Goal: Task Accomplishment & Management: Manage account settings

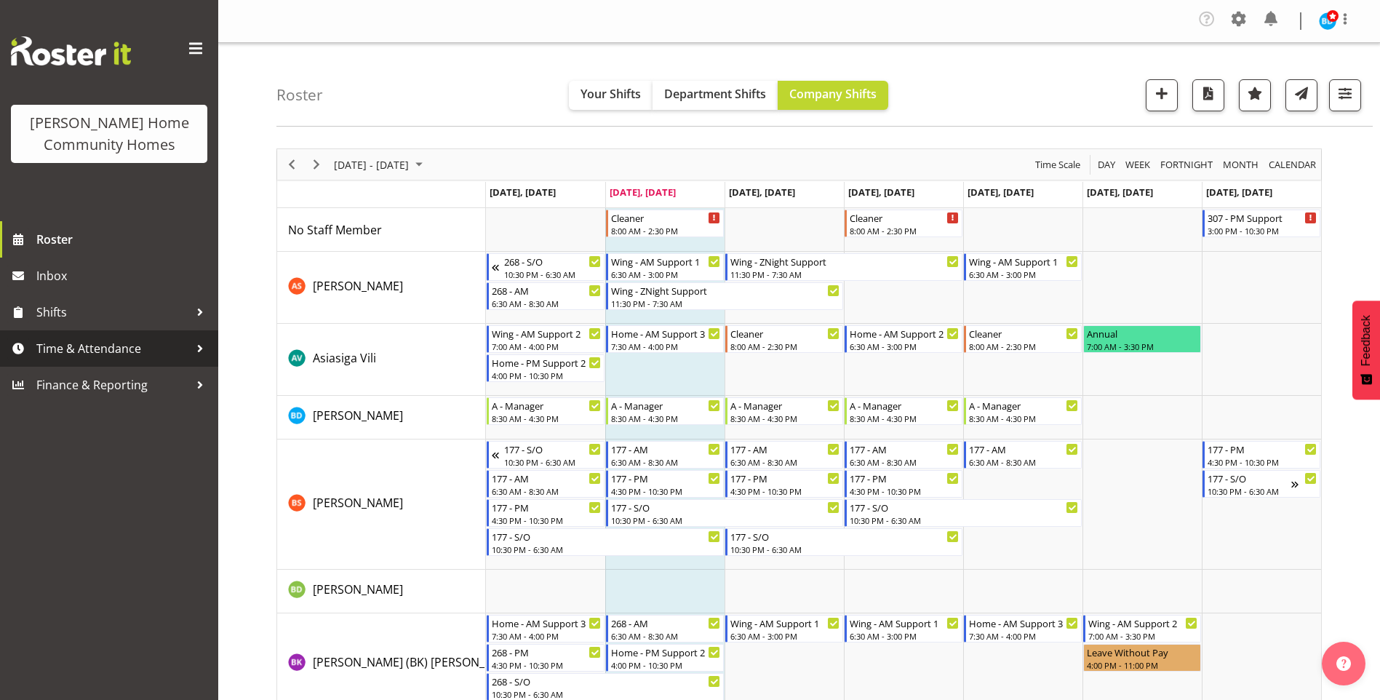
click at [124, 352] on span "Time & Attendance" at bounding box center [112, 349] width 153 height 22
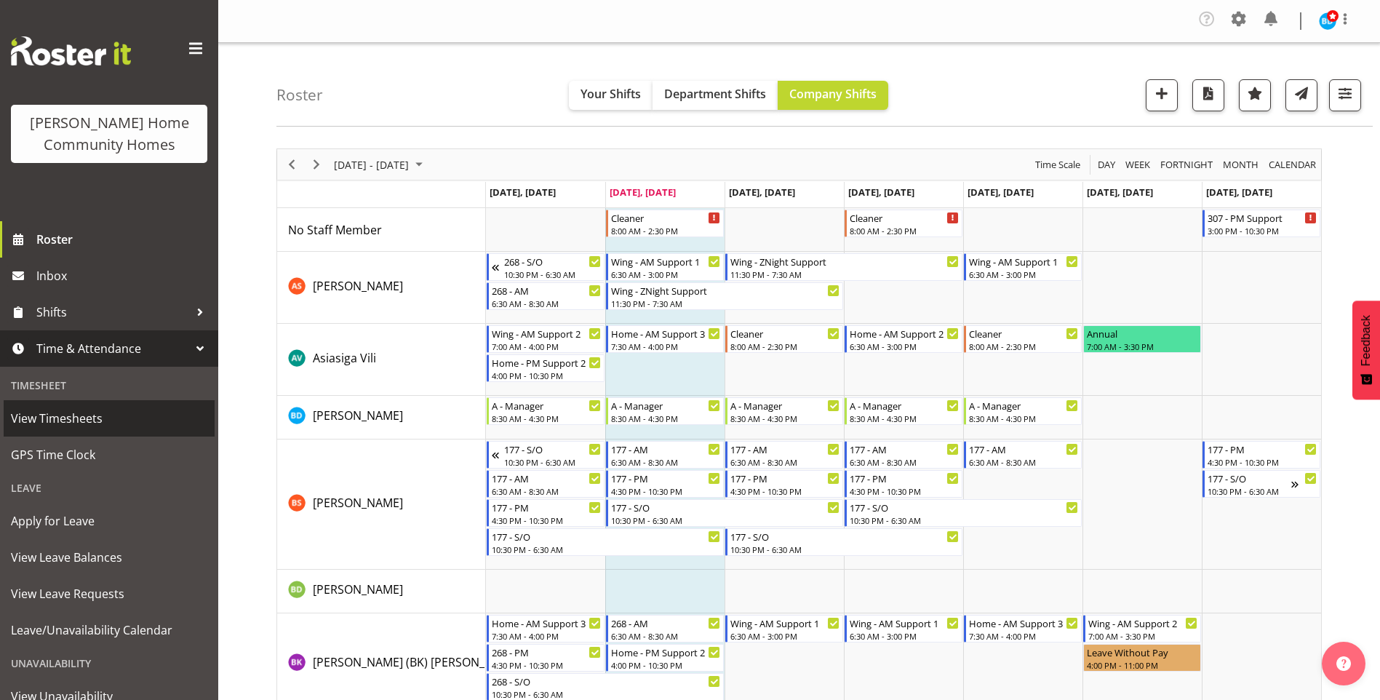
click at [92, 422] on span "View Timesheets" at bounding box center [109, 419] width 196 height 22
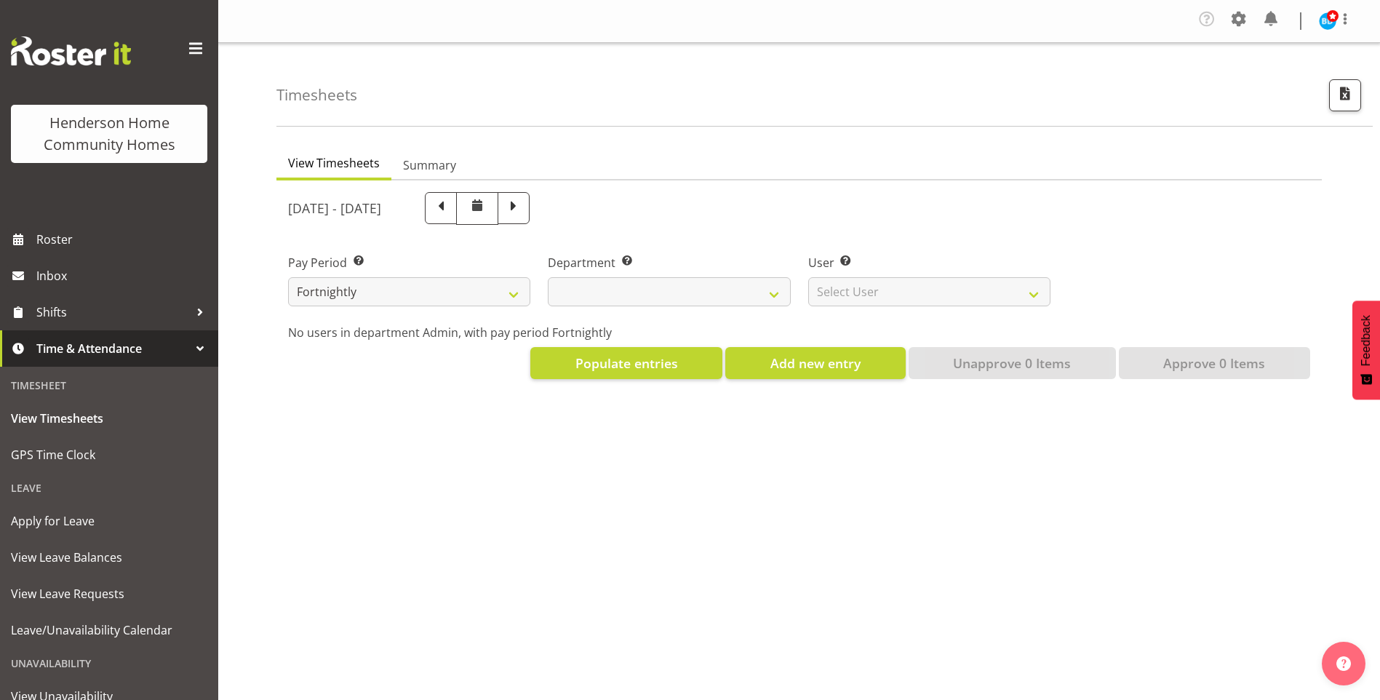
select select
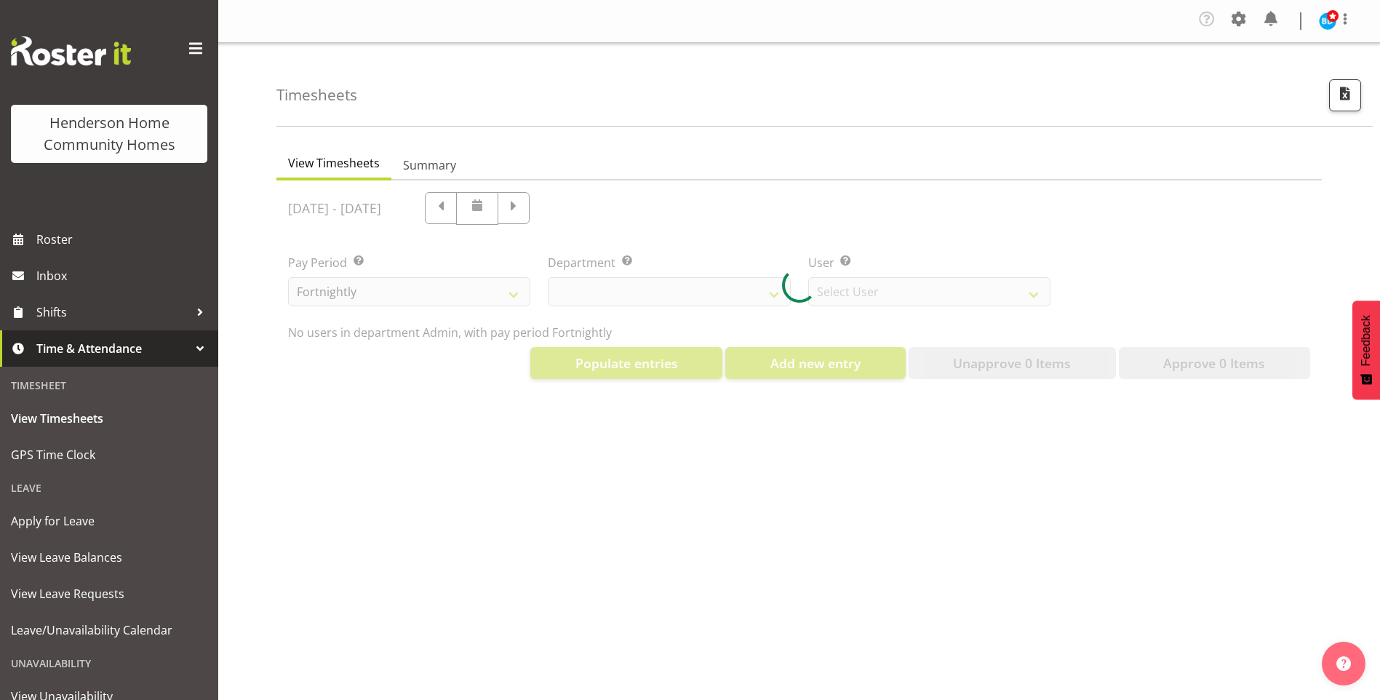
select select "8515"
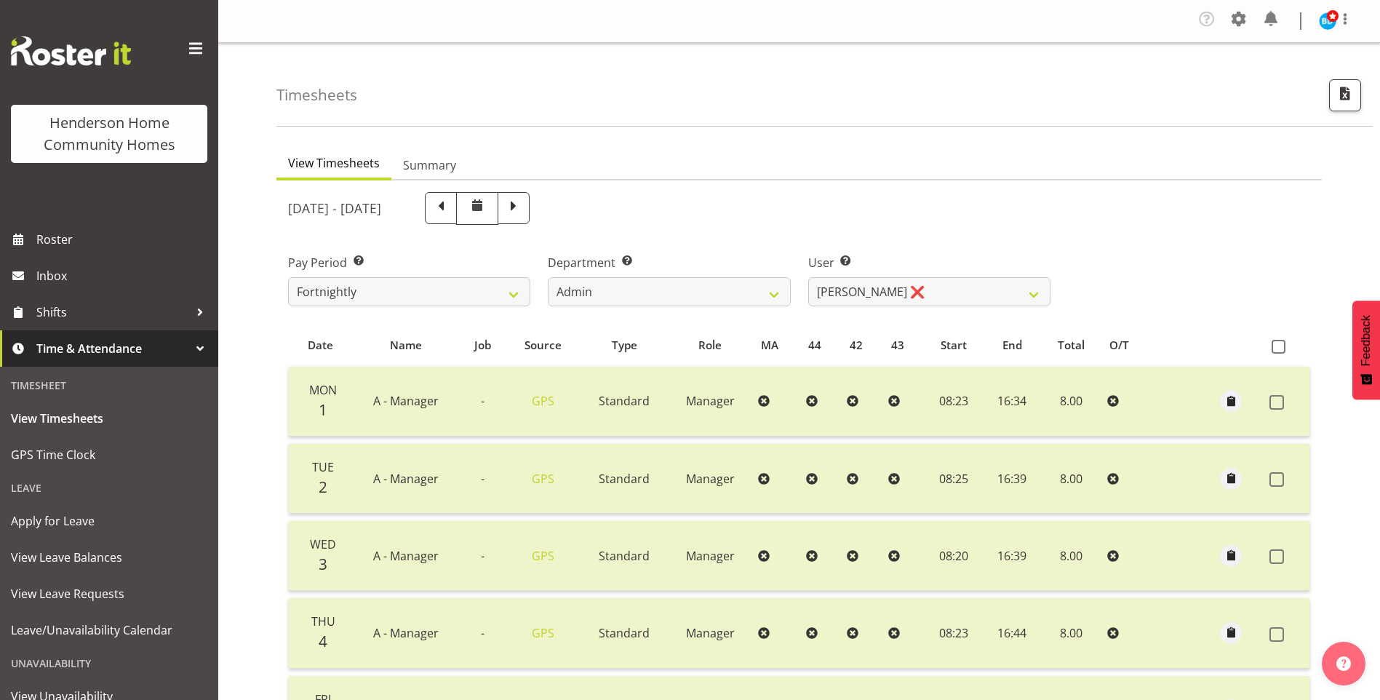
click at [523, 210] on span at bounding box center [513, 206] width 19 height 19
select select
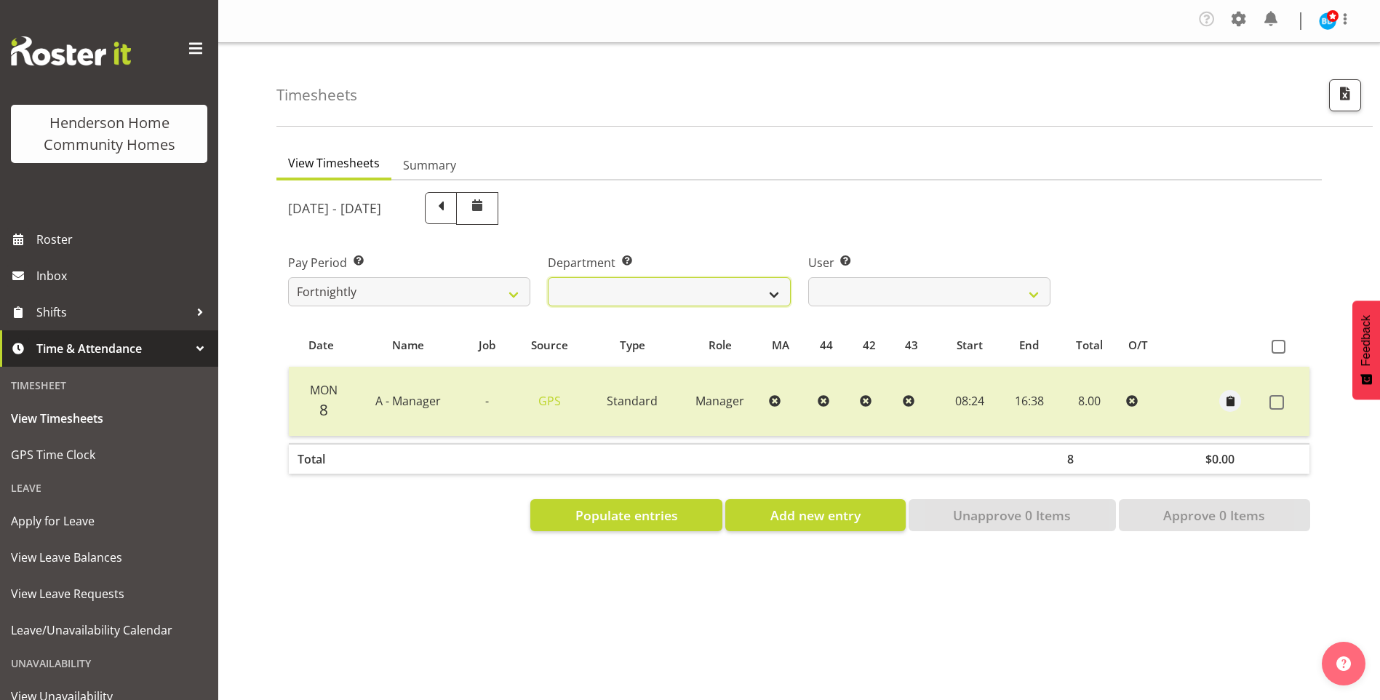
click at [614, 290] on select "Admin Homeside Houses Wingside" at bounding box center [669, 291] width 242 height 29
select select "746"
click at [548, 277] on select "Admin Homeside Houses Wingside" at bounding box center [669, 291] width 242 height 29
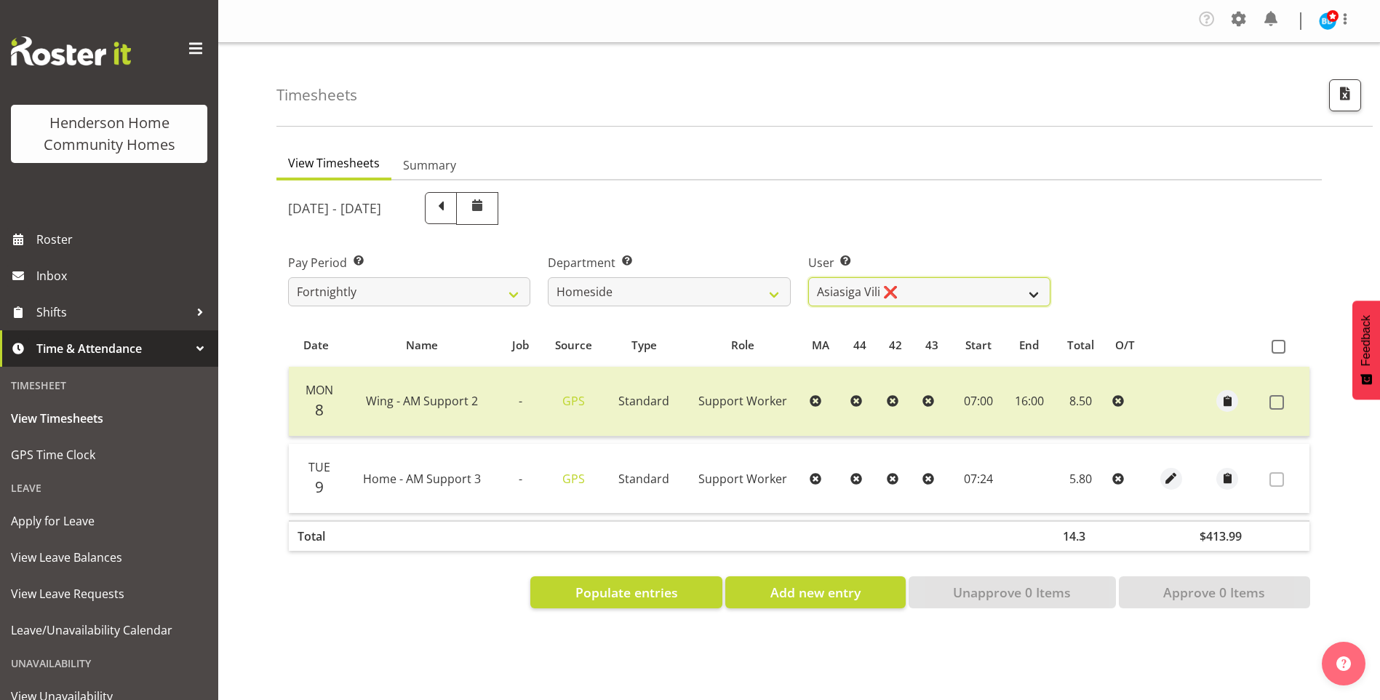
click at [867, 295] on select "Asiasiga Vili ❌ Billie-Rose Dunlop ❌ Brijesh (BK) Kachhadiya ❌ Cheenee Vargas ✔…" at bounding box center [930, 291] width 242 height 29
click at [809, 277] on select "Asiasiga Vili ❌ Billie-Rose Dunlop ❌ Brijesh (BK) Kachhadiya ❌ Cheenee Vargas ✔…" at bounding box center [930, 291] width 242 height 29
click at [838, 295] on select "Asiasiga Vili ❌ Billie-Rose Dunlop ❌ Brijesh (BK) Kachhadiya ❌ Cheenee Vargas ✔…" at bounding box center [930, 291] width 242 height 29
select select "10523"
click at [809, 277] on select "Asiasiga Vili ❌ Billie-Rose Dunlop ❌ Brijesh (BK) Kachhadiya ❌ Cheenee Vargas ✔…" at bounding box center [930, 291] width 242 height 29
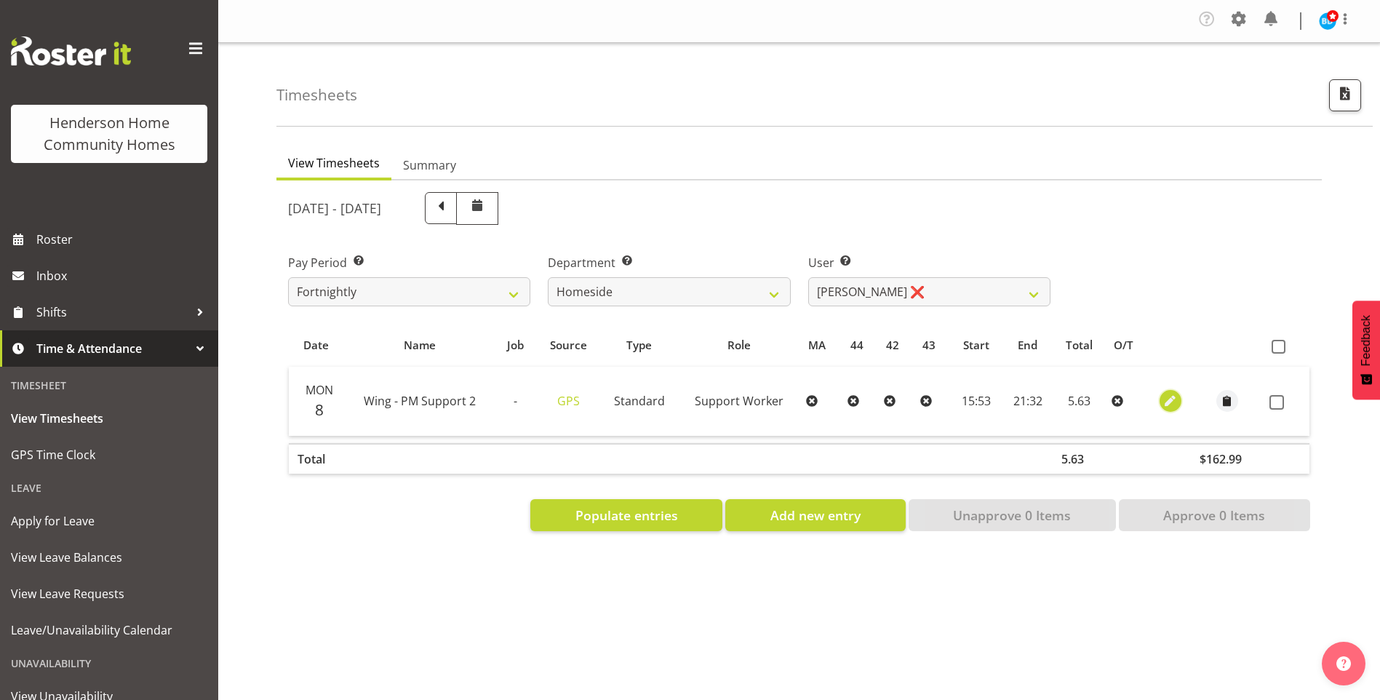
click at [1162, 397] on span "button" at bounding box center [1170, 401] width 17 height 17
select select "Standard"
select select "749"
select select "8"
select select "2025"
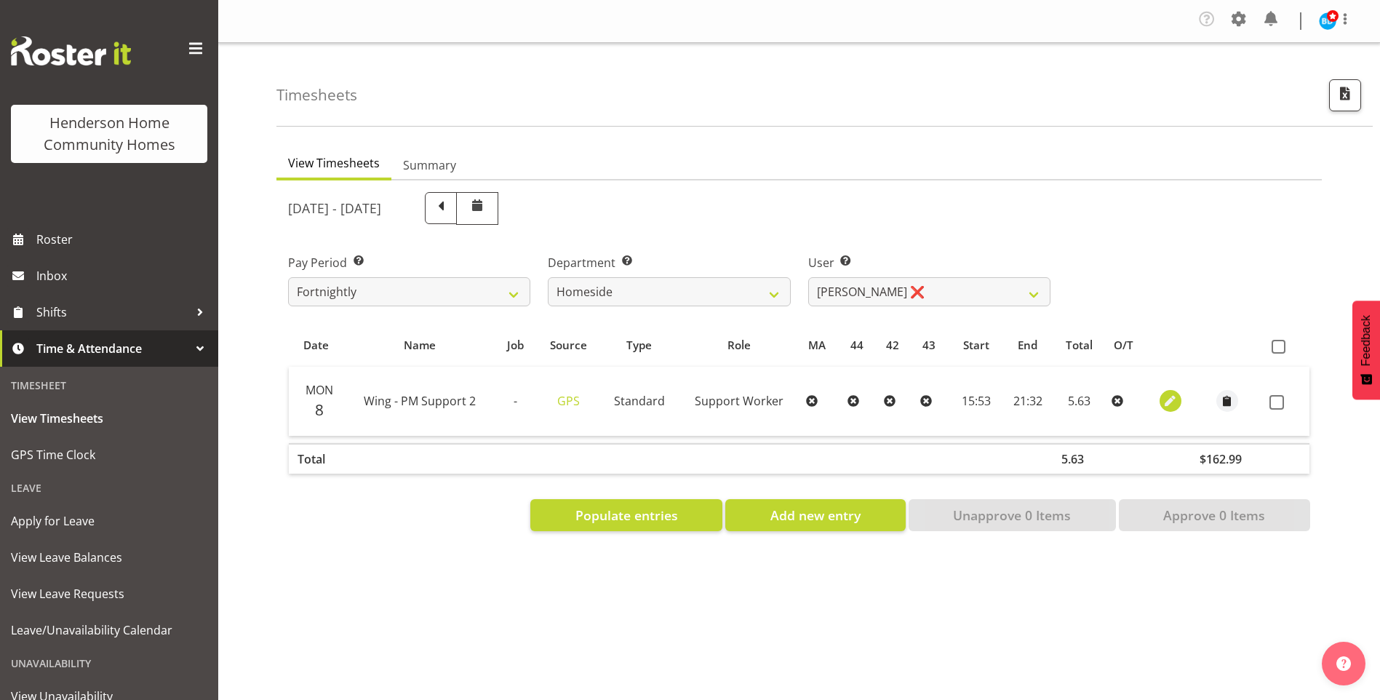
select select "15"
select select "53"
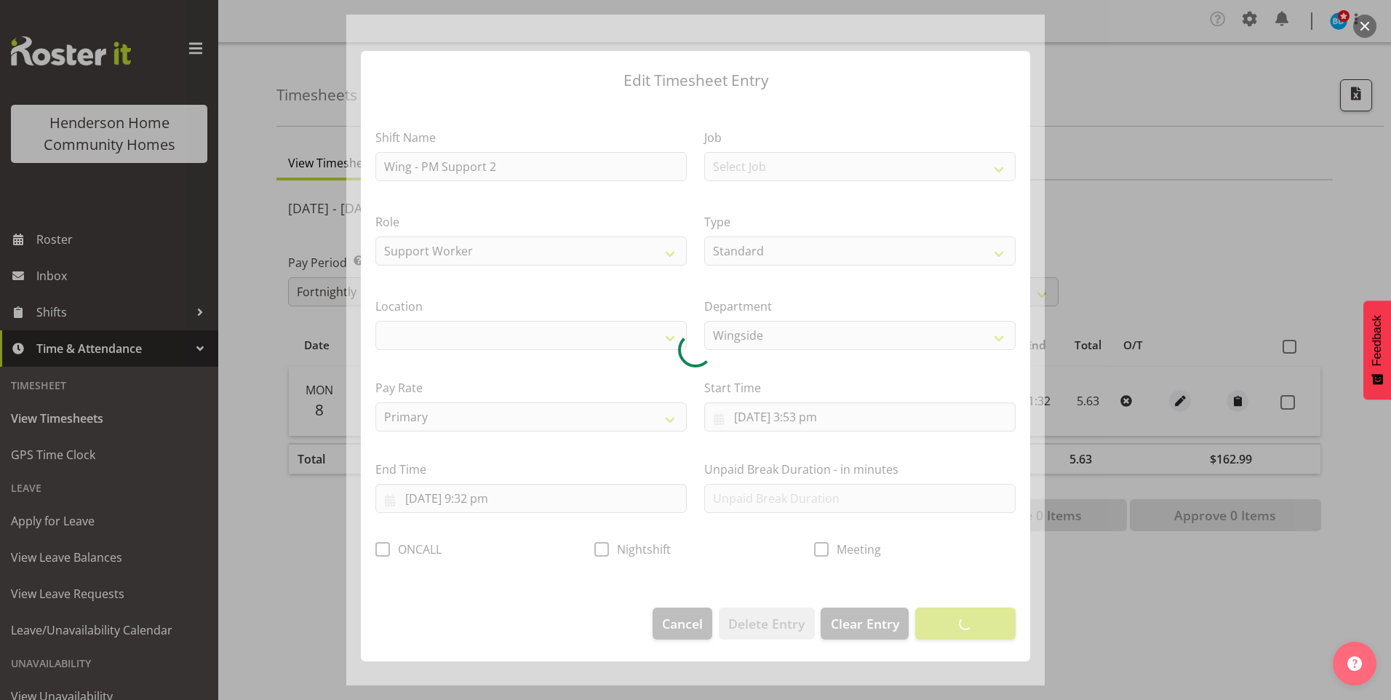
select select "1071"
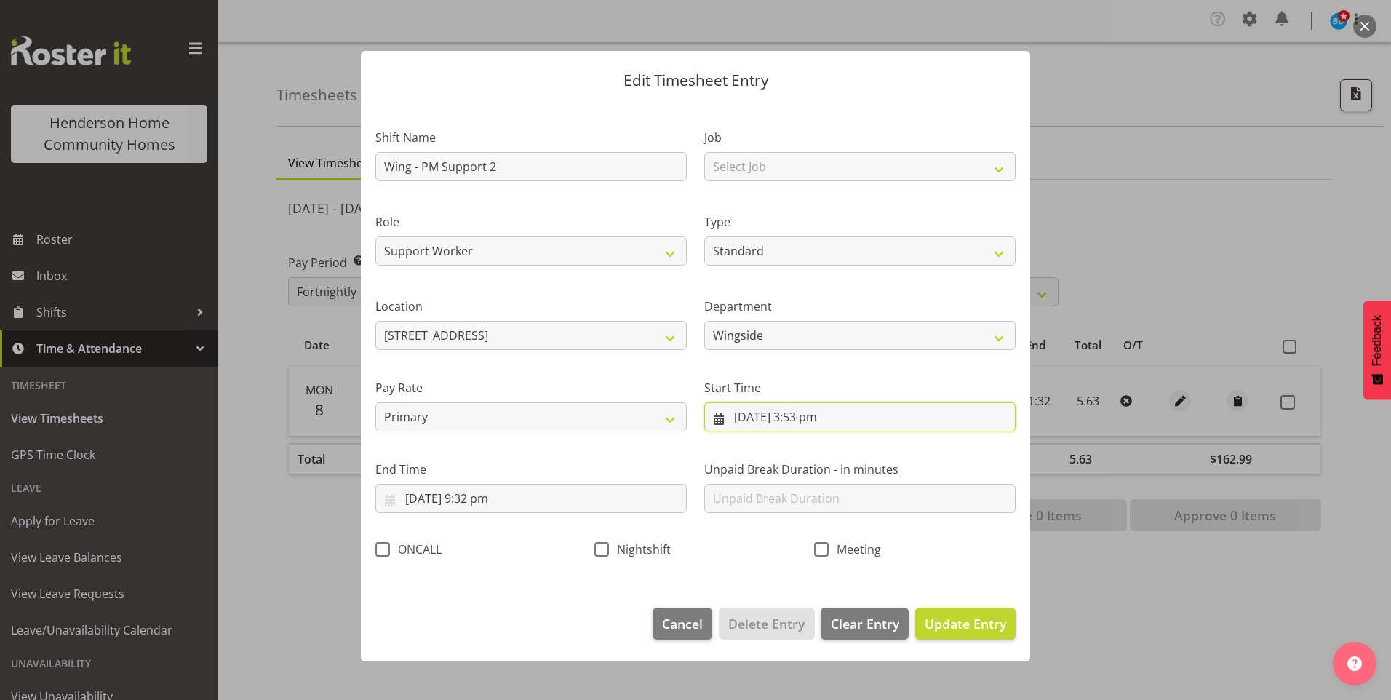
click at [805, 427] on input "8/09/2025, 3:53 pm" at bounding box center [859, 416] width 311 height 29
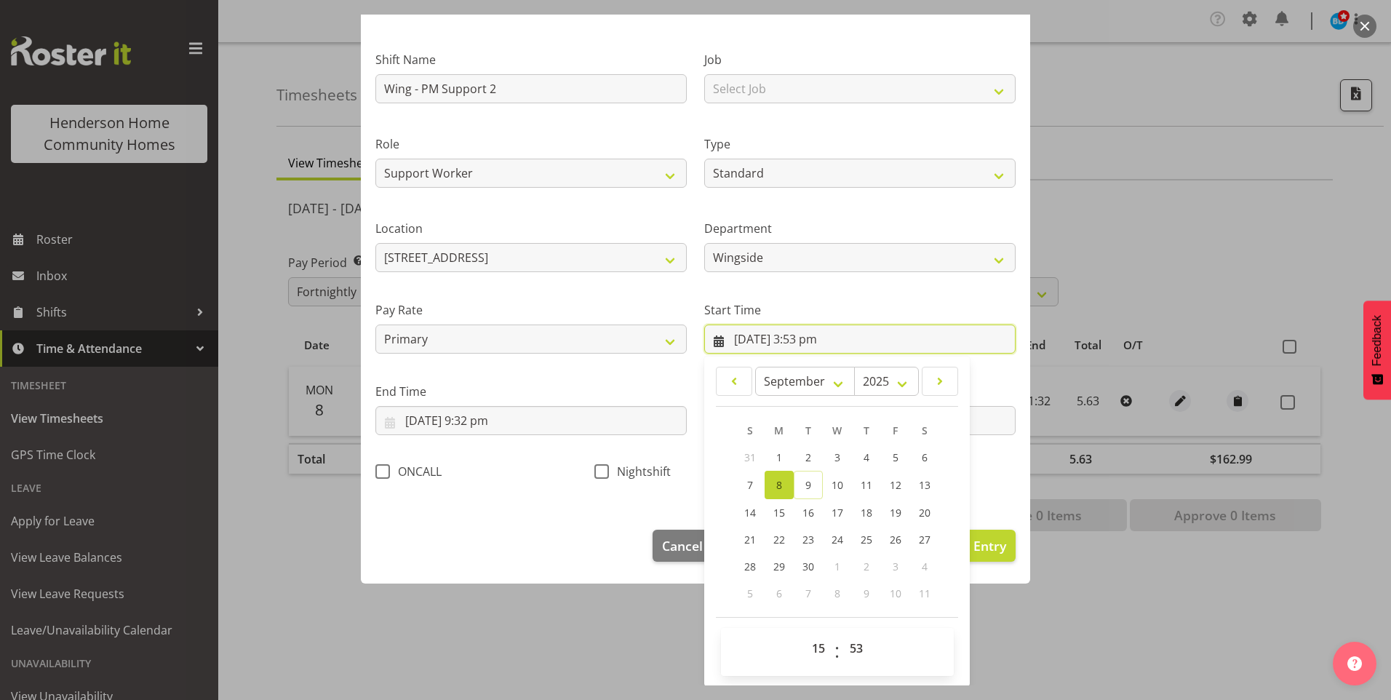
scroll to position [79, 0]
click at [805, 644] on select "00 01 02 03 04 05 06 07 08 09 10 11 12 13 14 15 16 17 18 19 20 21 22 23" at bounding box center [820, 647] width 33 height 29
select select "16"
click at [804, 633] on select "00 01 02 03 04 05 06 07 08 09 10 11 12 13 14 15 16 17 18 19 20 21 22 23" at bounding box center [820, 647] width 33 height 29
type input "8/09/2025, 4:53 pm"
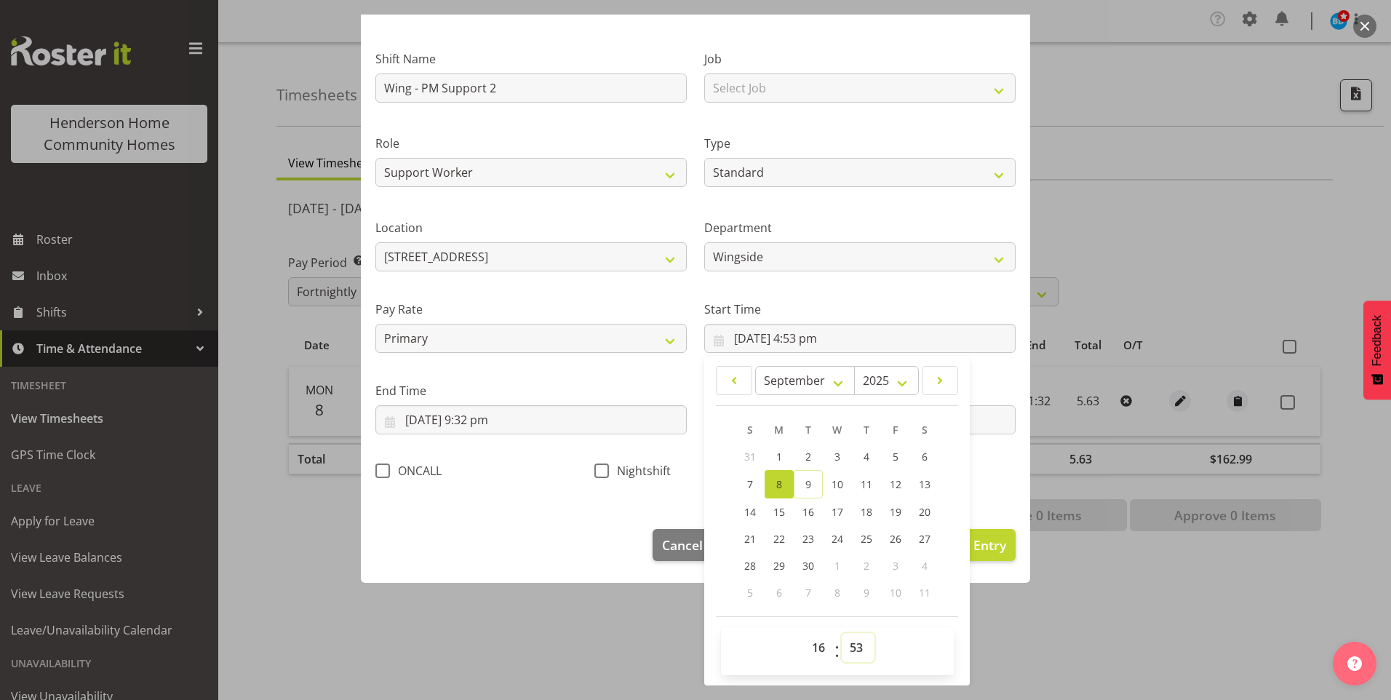
click at [846, 651] on select "00 01 02 03 04 05 06 07 08 09 10 11 12 13 14 15 16 17 18 19 20 21 22 23 24 25 2…" at bounding box center [858, 647] width 33 height 29
select select "0"
click at [842, 633] on select "00 01 02 03 04 05 06 07 08 09 10 11 12 13 14 15 16 17 18 19 20 21 22 23 24 25 2…" at bounding box center [858, 647] width 33 height 29
type input "8/09/2025, 4:00 pm"
click at [488, 427] on input "8/09/2025, 9:32 pm" at bounding box center [531, 419] width 311 height 29
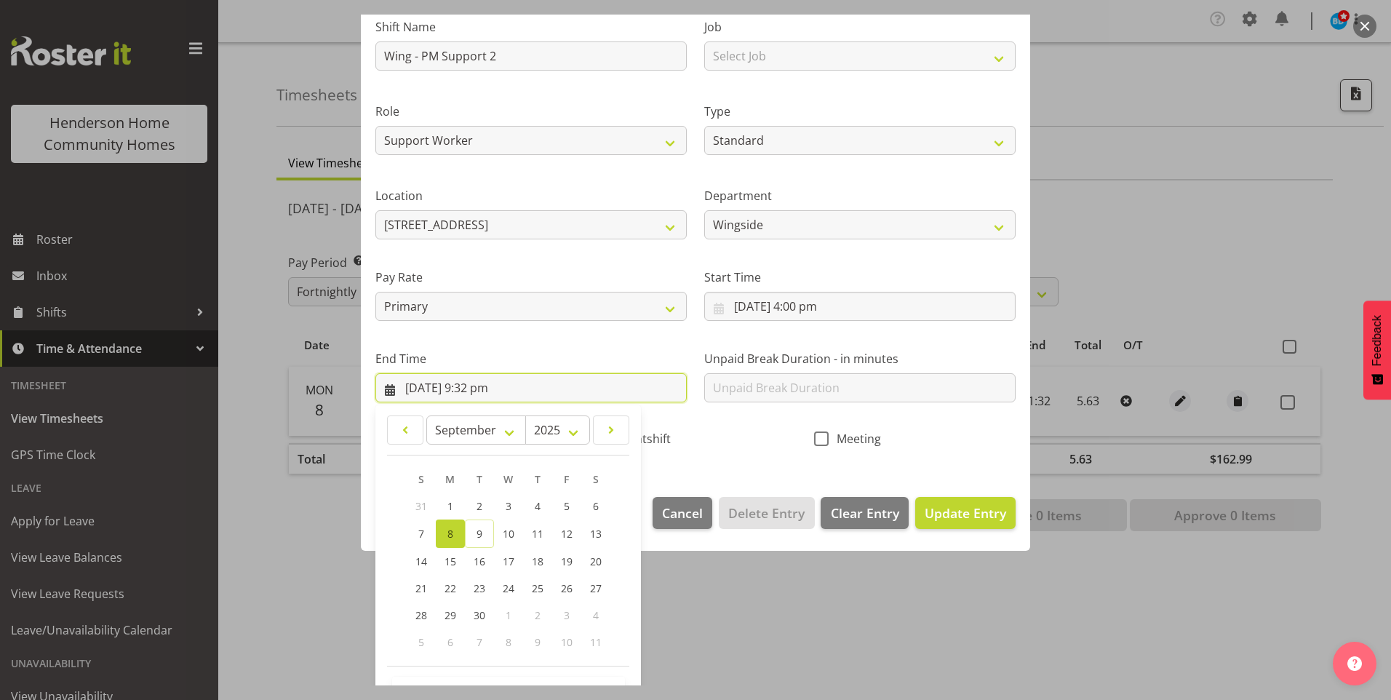
scroll to position [160, 0]
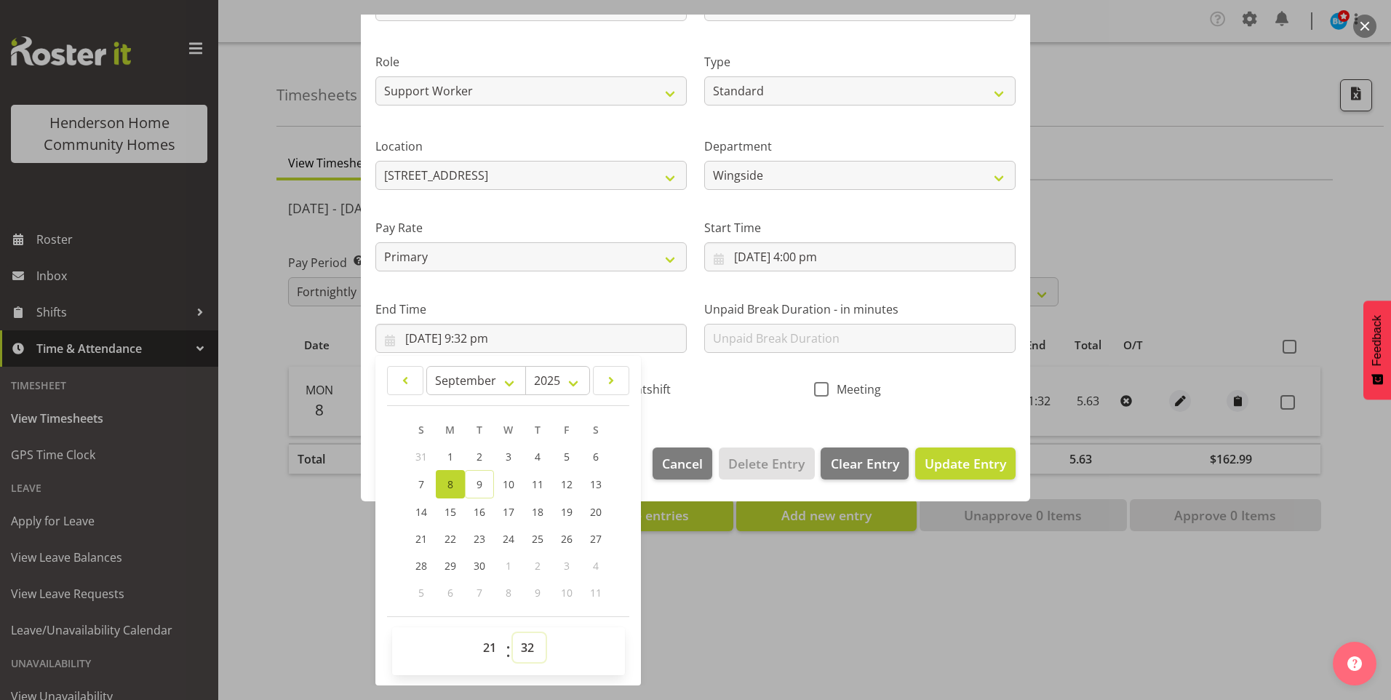
drag, startPoint x: 531, startPoint y: 651, endPoint x: 530, endPoint y: 632, distance: 18.2
click at [530, 651] on select "00 01 02 03 04 05 06 07 08 09 10 11 12 13 14 15 16 17 18 19 20 21 22 23 24 25 2…" at bounding box center [529, 647] width 33 height 29
click at [510, 565] on span "1" at bounding box center [509, 566] width 6 height 14
drag, startPoint x: 525, startPoint y: 639, endPoint x: 526, endPoint y: 630, distance: 8.8
click at [526, 639] on select "00 01 02 03 04 05 06 07 08 09 10 11 12 13 14 15 16 17 18 19 20 21 22 23 24 25 2…" at bounding box center [529, 647] width 33 height 29
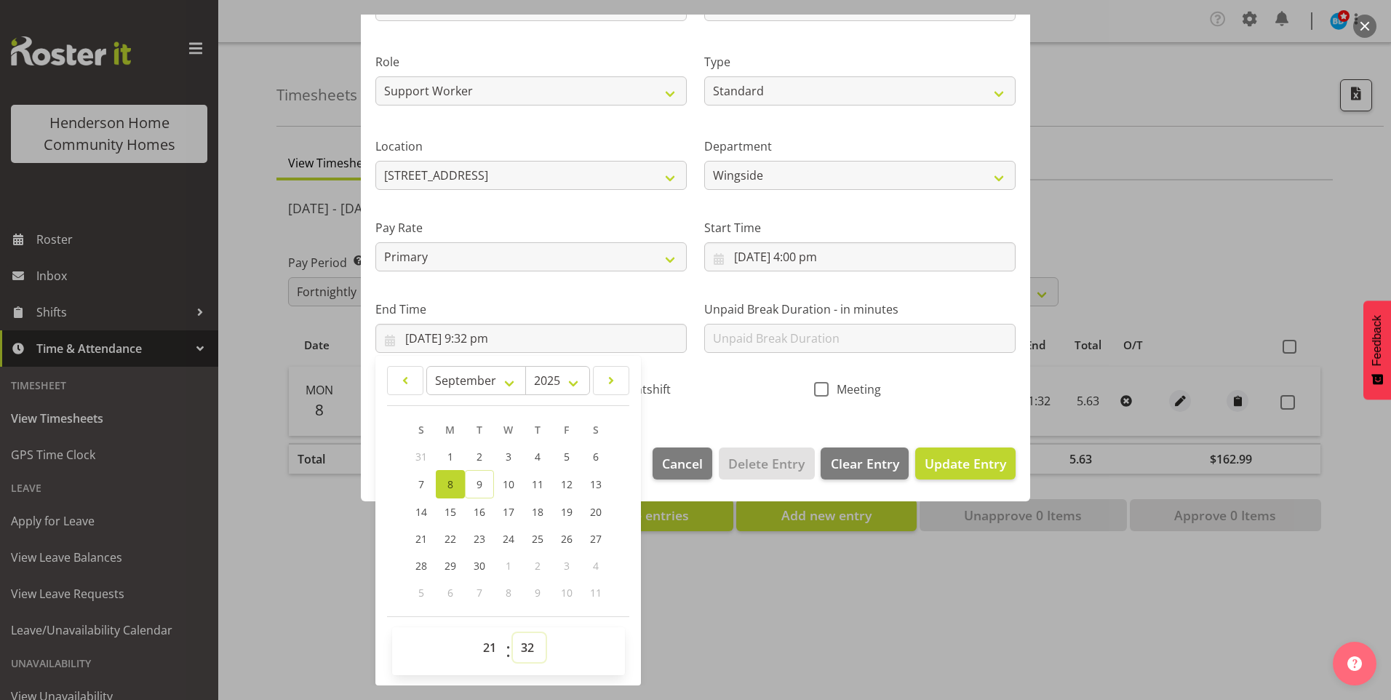
select select "30"
click at [513, 633] on select "00 01 02 03 04 05 06 07 08 09 10 11 12 13 14 15 16 17 18 19 20 21 22 23 24 25 2…" at bounding box center [529, 647] width 33 height 29
type input "8/09/2025, 9:30 pm"
click at [981, 477] on button "Update Entry" at bounding box center [965, 464] width 100 height 32
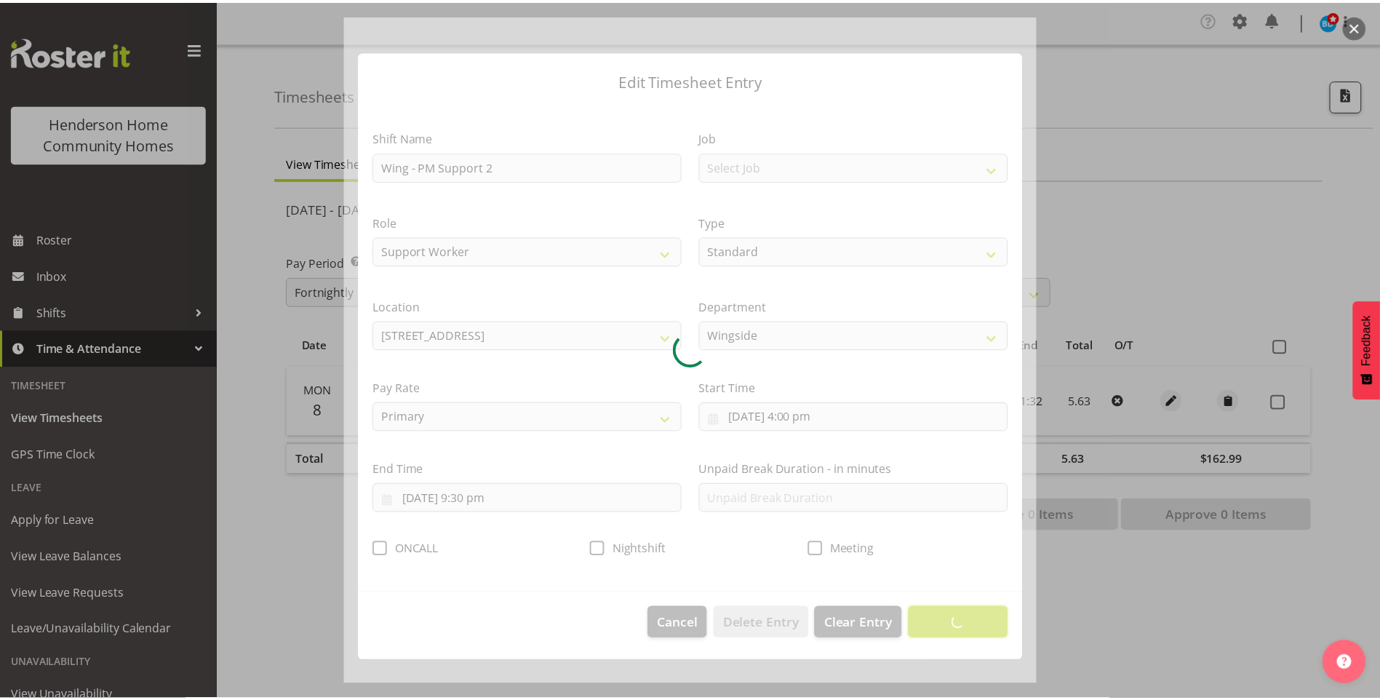
scroll to position [0, 0]
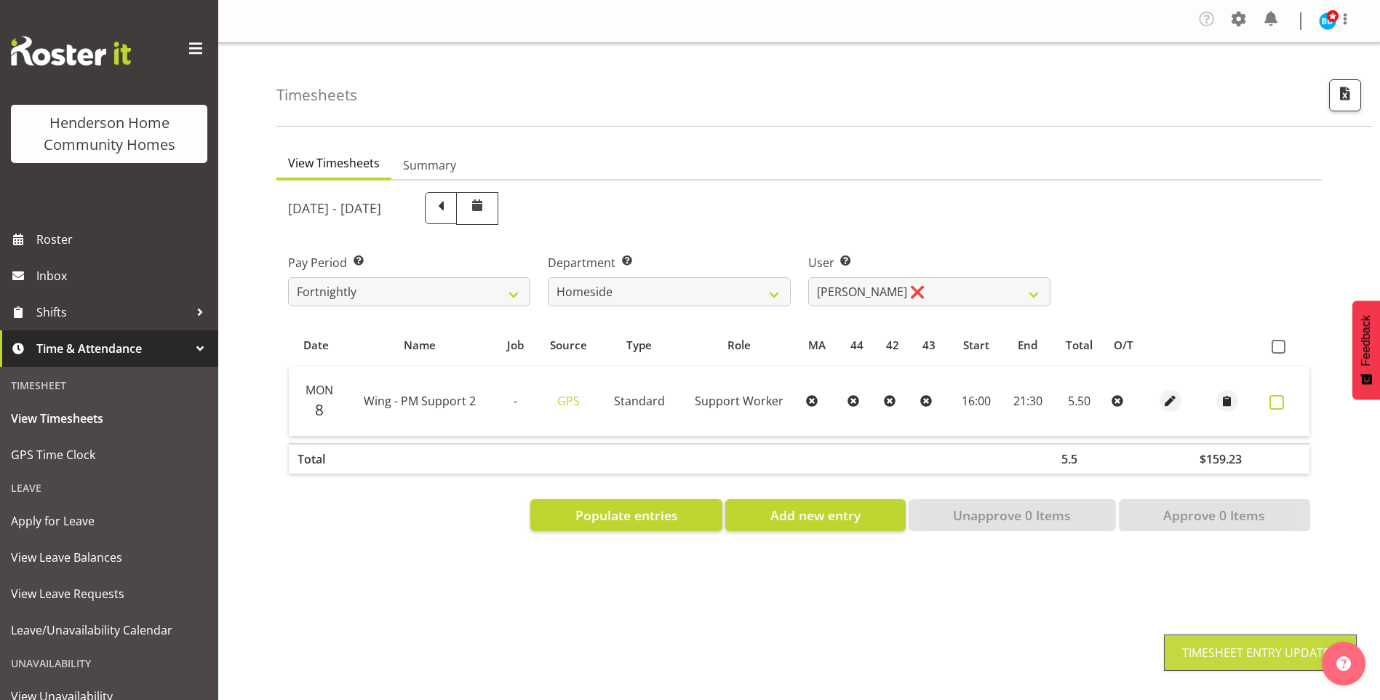
click at [1279, 404] on span at bounding box center [1277, 402] width 15 height 15
checkbox input "true"
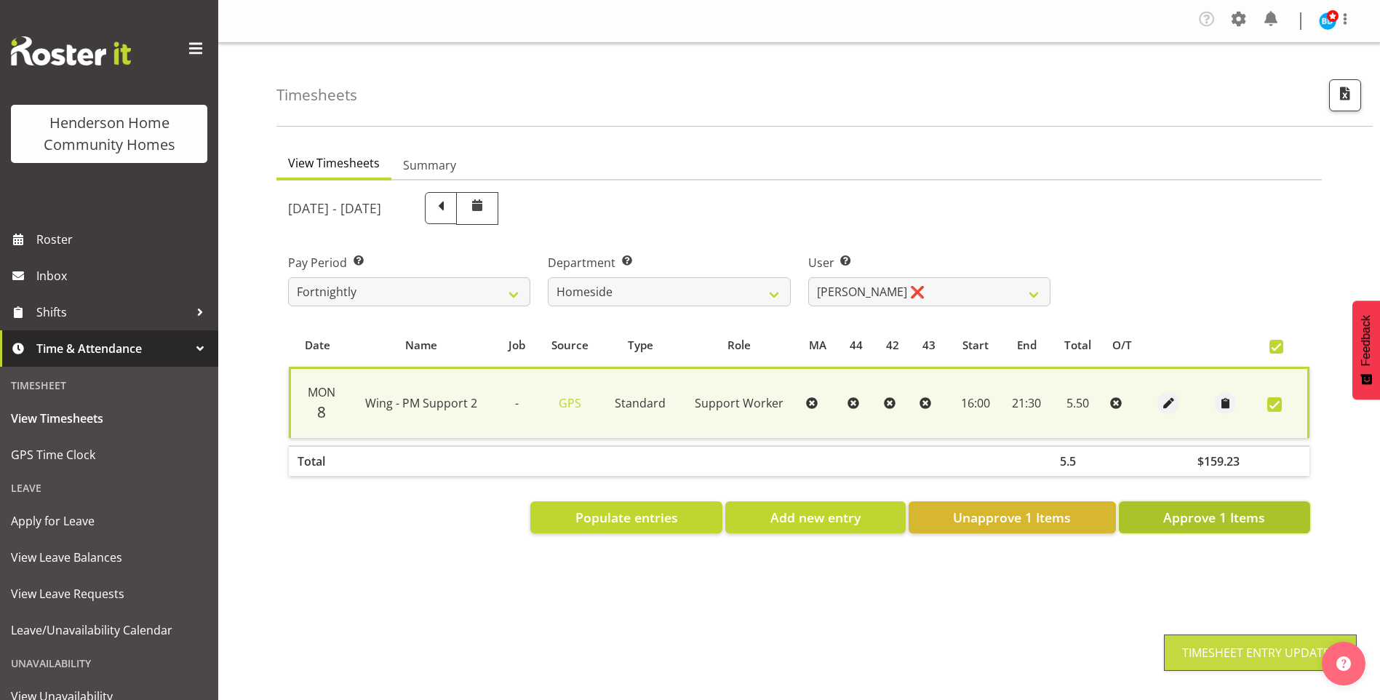
click at [1250, 515] on span "Approve 1 Items" at bounding box center [1215, 517] width 102 height 19
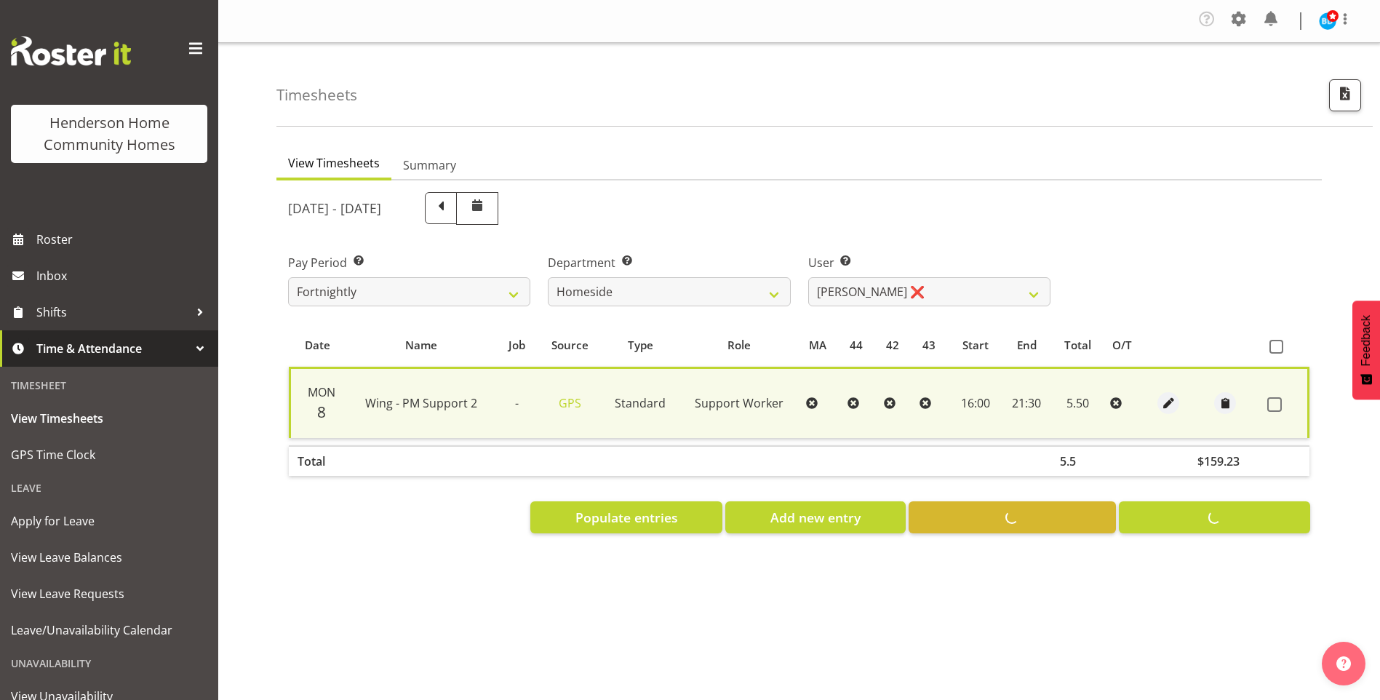
checkbox input "false"
